Goal: Complete application form

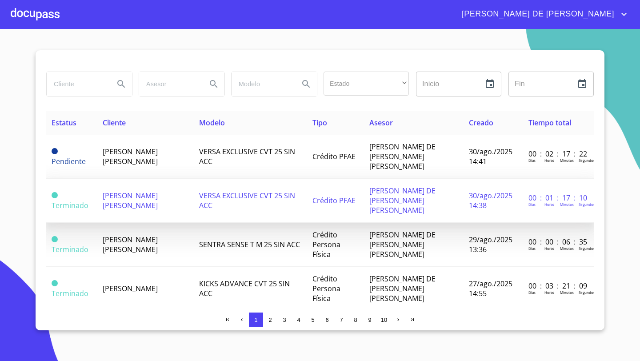
click at [134, 191] on span "[PERSON_NAME] [PERSON_NAME]" at bounding box center [130, 201] width 55 height 20
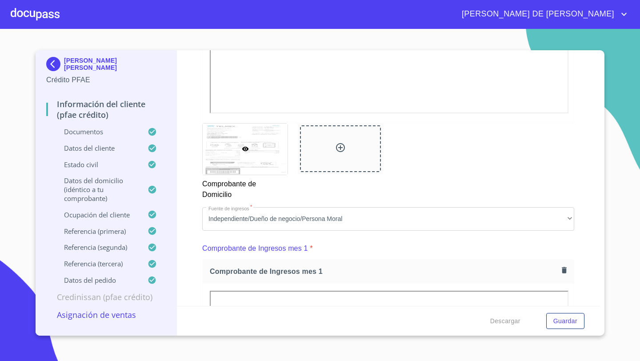
scroll to position [632, 0]
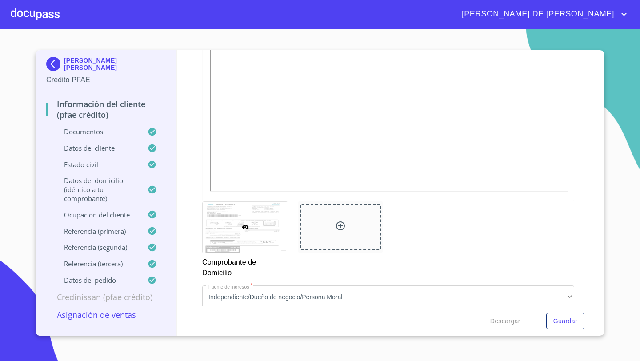
click at [318, 228] on div at bounding box center [340, 227] width 80 height 47
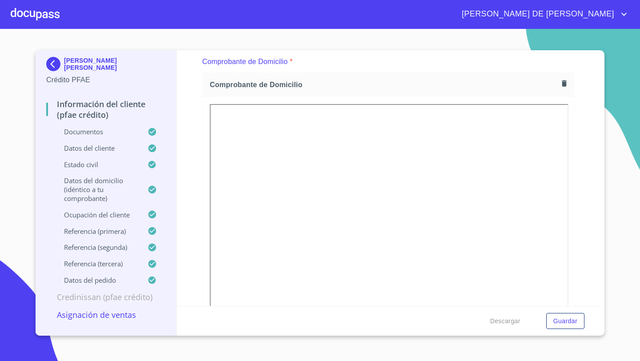
scroll to position [418, 0]
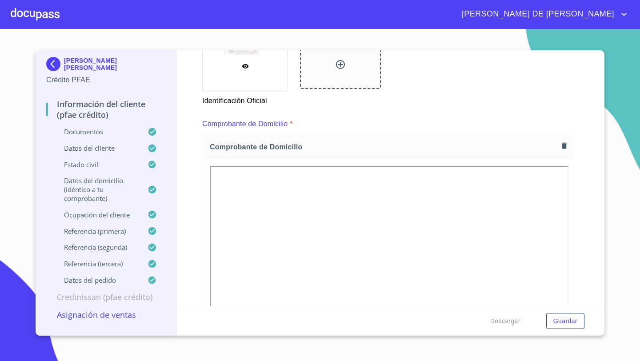
click at [567, 144] on icon "button" at bounding box center [564, 145] width 8 height 8
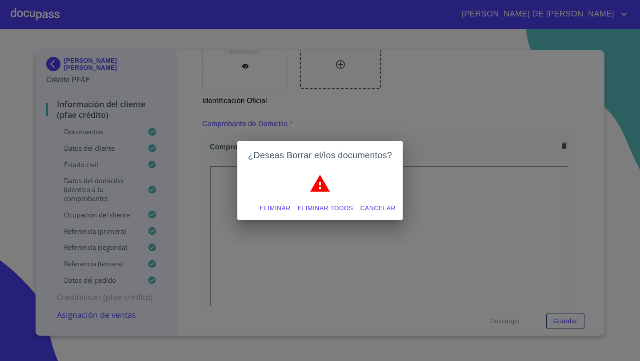
click at [283, 209] on span "Eliminar" at bounding box center [275, 208] width 31 height 11
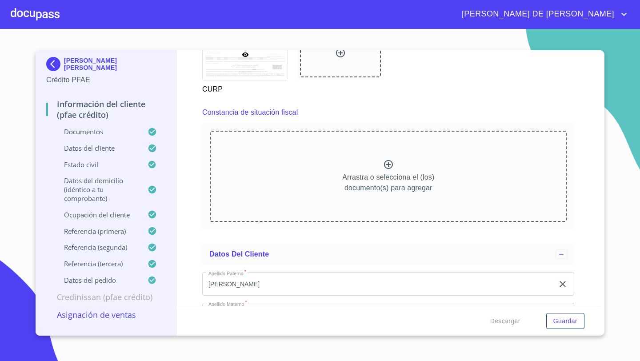
scroll to position [2378, 0]
click at [415, 181] on p "Arrastra o selecciona el (los) documento(s) para agregar" at bounding box center [388, 183] width 92 height 21
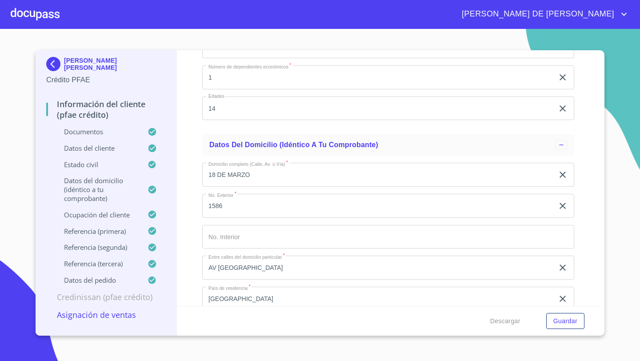
scroll to position [3465, 0]
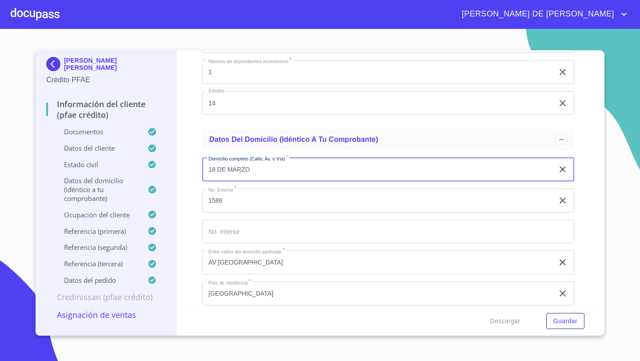
click at [251, 173] on input "18 DE MARZO" at bounding box center [378, 169] width 352 height 24
type input "1"
type input "m"
type input "[PERSON_NAME]"
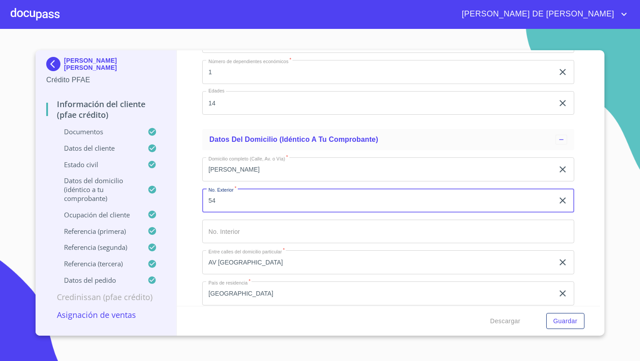
type input "54"
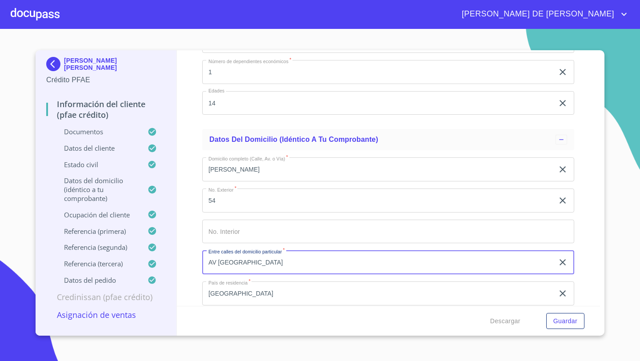
click at [302, 261] on input "AV SIERRA DE MAZAMITLA" at bounding box center [378, 262] width 352 height 24
type input "ARRAYAN Y CERRADA"
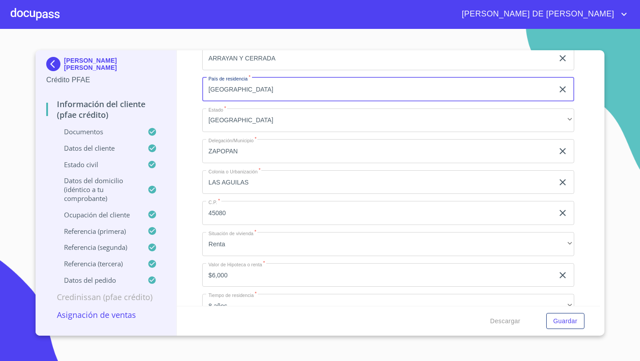
scroll to position [3666, 0]
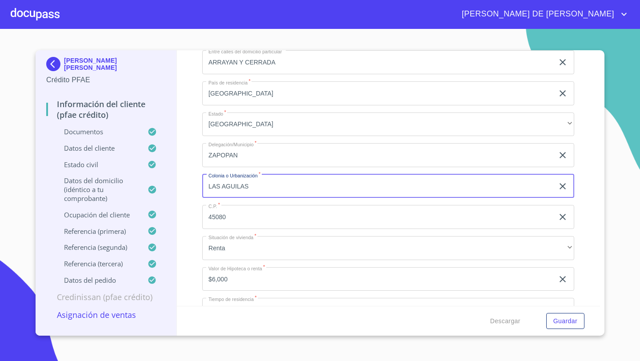
click at [252, 187] on input "LAS AGUILAS" at bounding box center [378, 186] width 352 height 24
type input "T"
type input "BOSQUES DE SANTA [PERSON_NAME]"
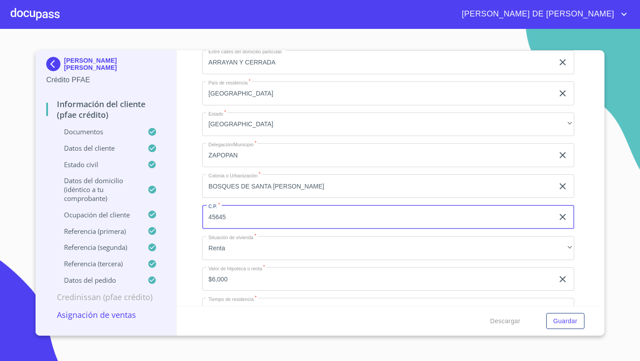
type input "45645"
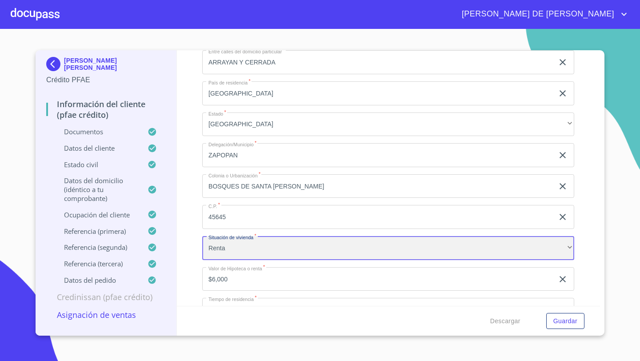
click at [241, 256] on div "Renta" at bounding box center [388, 248] width 372 height 24
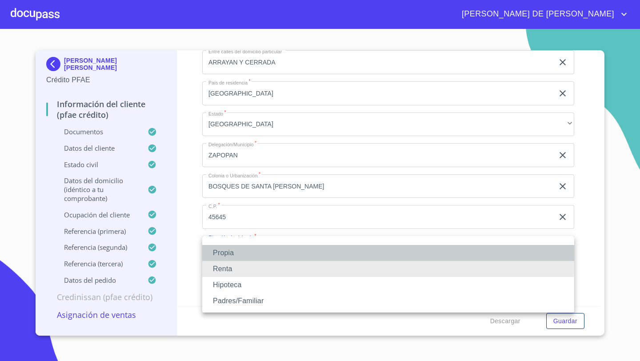
click at [232, 256] on li "Propia" at bounding box center [388, 253] width 372 height 16
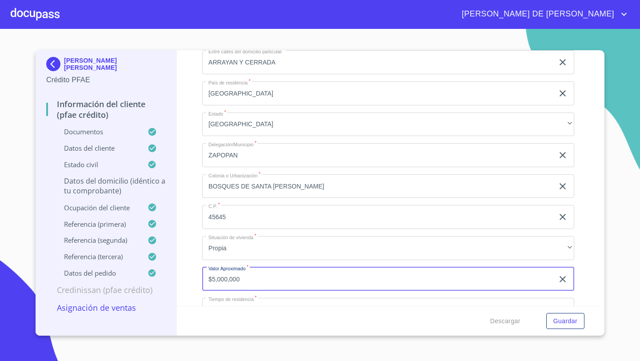
type input "$5,000,000"
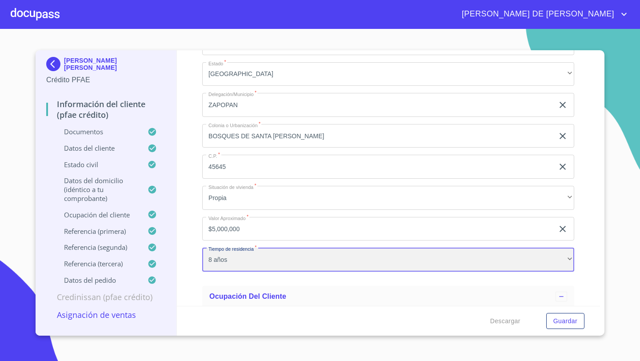
scroll to position [3739, 0]
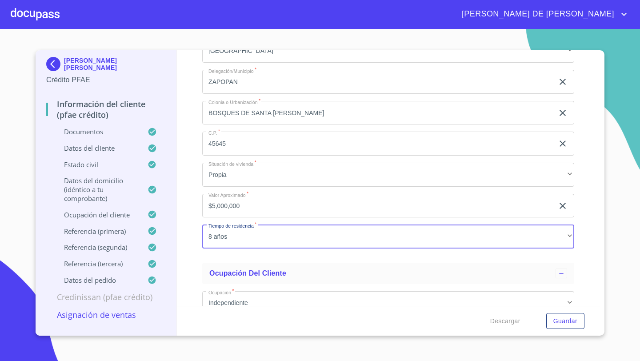
click at [201, 251] on div "Información del cliente (PFAE crédito) Documentos Documento de identificación  …" at bounding box center [389, 178] width 424 height 256
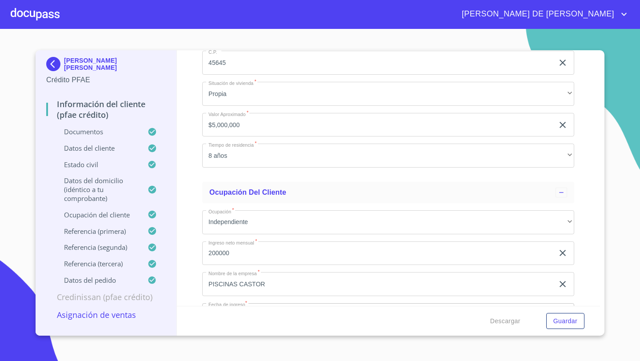
scroll to position [3821, 0]
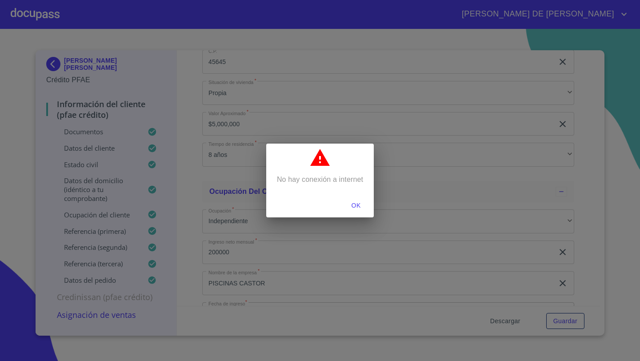
click at [507, 322] on div "No hay conexión a internet OK" at bounding box center [320, 180] width 640 height 361
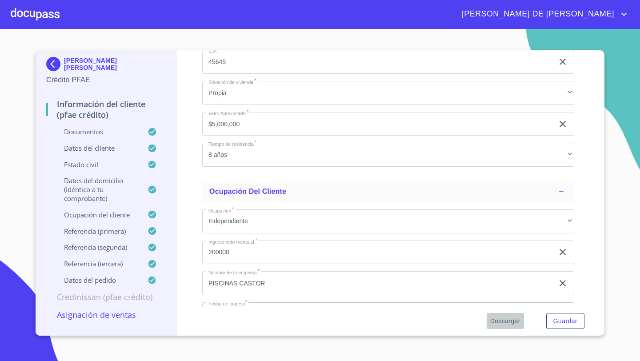
click at [507, 322] on span "Descargar" at bounding box center [505, 321] width 30 height 11
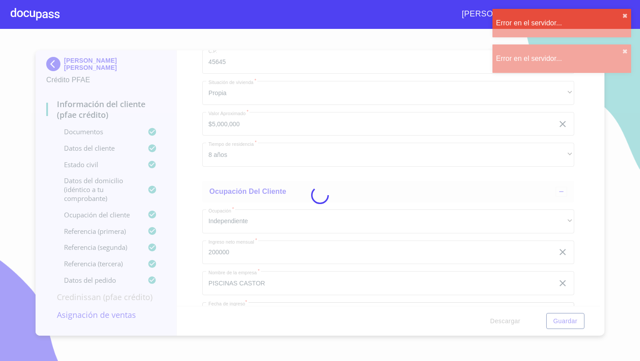
click at [629, 12] on div "Error en el servidor... ✖︎" at bounding box center [562, 23] width 139 height 28
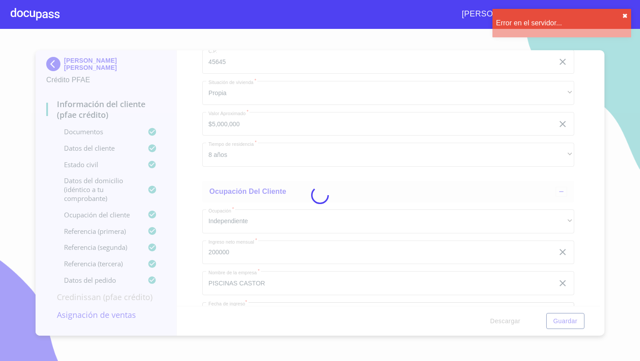
click at [627, 14] on button "✖︎" at bounding box center [624, 15] width 5 height 7
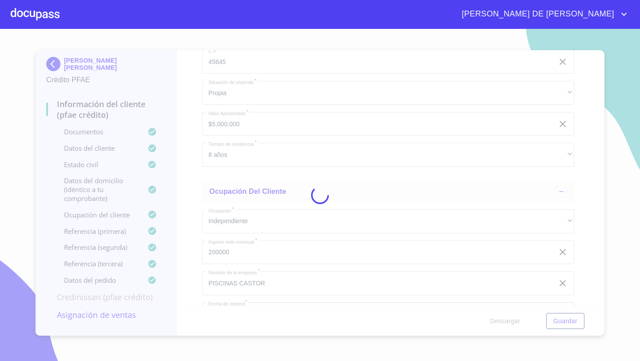
click at [398, 184] on div at bounding box center [320, 195] width 640 height 332
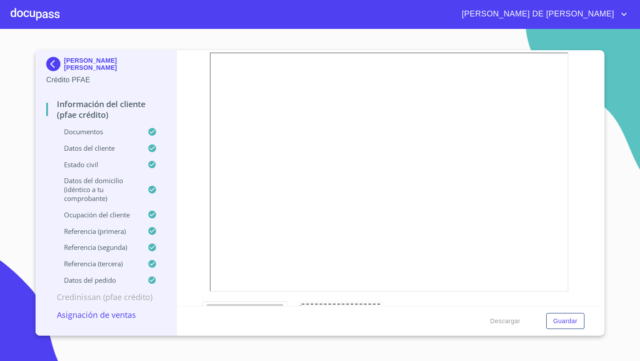
scroll to position [2486, 0]
click at [503, 321] on span "Descargar" at bounding box center [505, 321] width 30 height 11
click at [578, 320] on button "Guardar" at bounding box center [565, 321] width 38 height 16
